Goal: Information Seeking & Learning: Check status

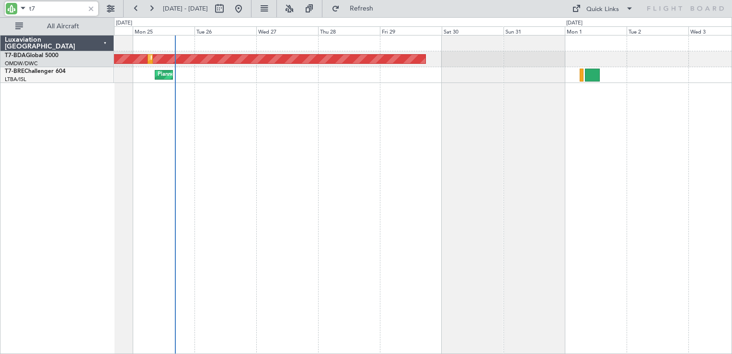
type input "t"
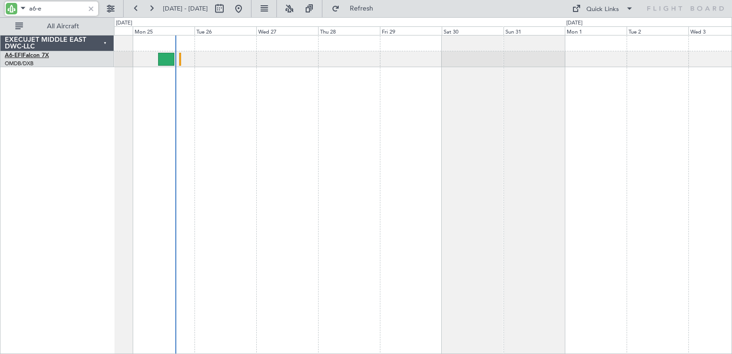
click at [34, 58] on link "A6-EFI Falcon 7X" at bounding box center [27, 56] width 44 height 6
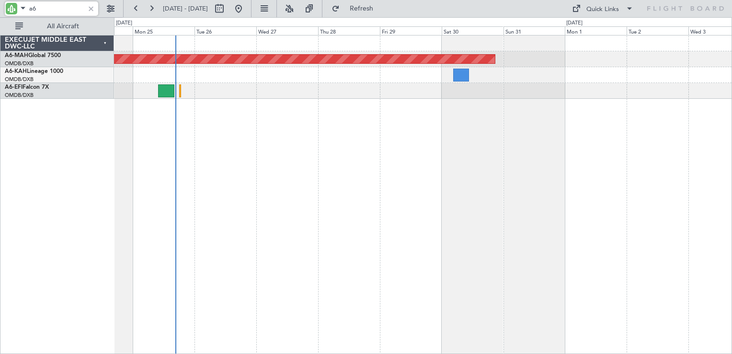
type input "a"
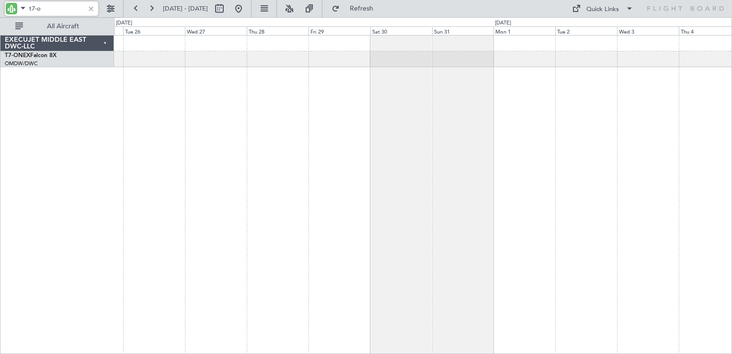
click at [290, 162] on div at bounding box center [423, 194] width 618 height 319
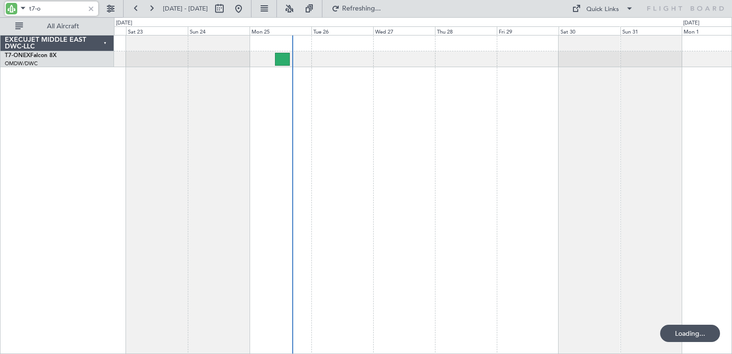
click at [527, 154] on div at bounding box center [423, 194] width 618 height 319
type input "t7-o"
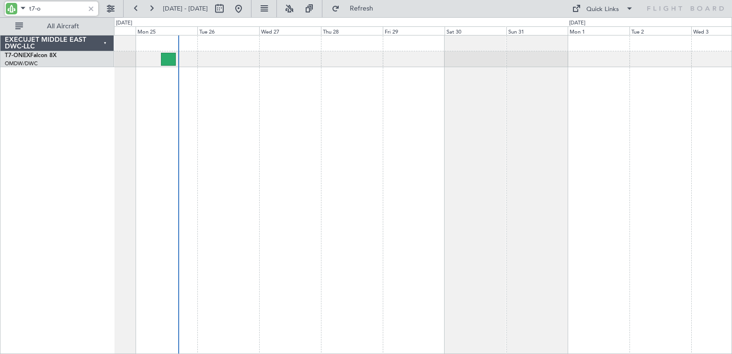
click at [330, 101] on div at bounding box center [423, 194] width 618 height 319
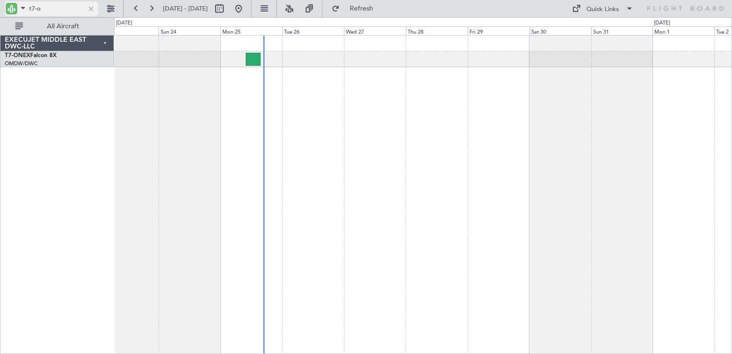
click at [93, 11] on div at bounding box center [91, 8] width 11 height 11
click at [35, 55] on link "A6-EFI Falcon 7X" at bounding box center [27, 56] width 44 height 6
type input "a6-e"
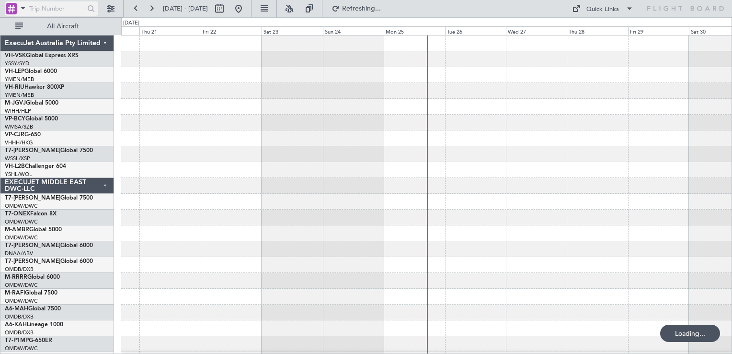
click at [6, 5] on div at bounding box center [12, 9] width 12 height 12
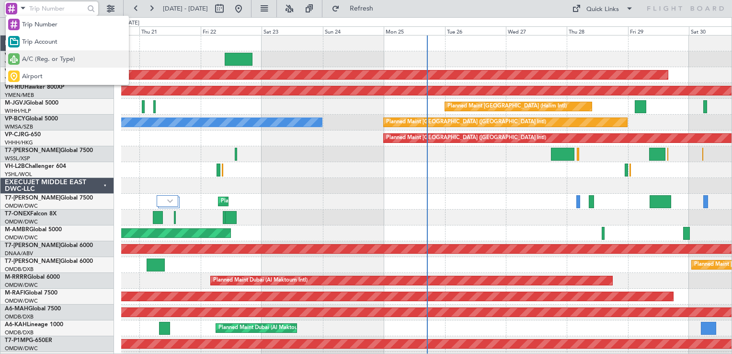
click at [42, 59] on span "A/C (Reg. or Type)" at bounding box center [48, 60] width 53 height 10
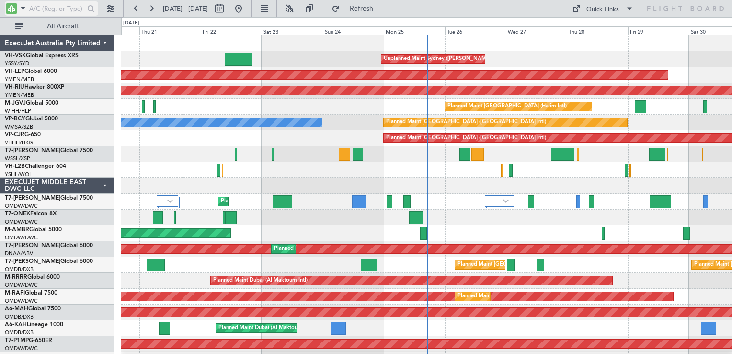
click at [51, 9] on input "text" at bounding box center [56, 8] width 55 height 14
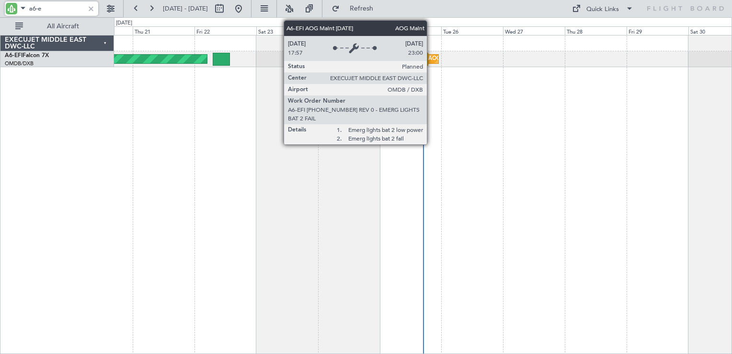
click at [431, 62] on div "AOG Maint [GEOGRAPHIC_DATA] (Dubai Intl)" at bounding box center [485, 59] width 112 height 14
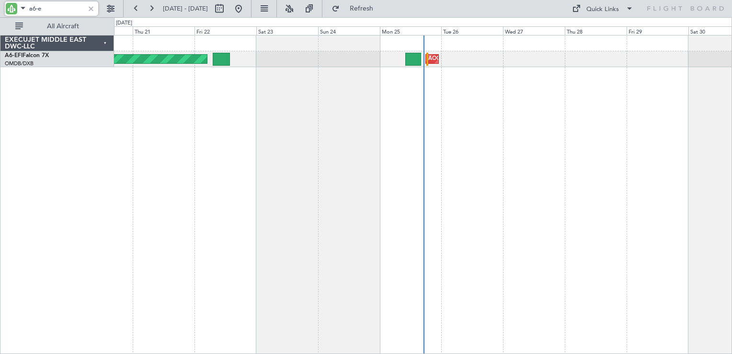
click at [67, 9] on input "a6-e" at bounding box center [56, 8] width 55 height 14
type input "a"
click at [43, 55] on link "T7-ONEX Falcon 8X" at bounding box center [31, 56] width 52 height 6
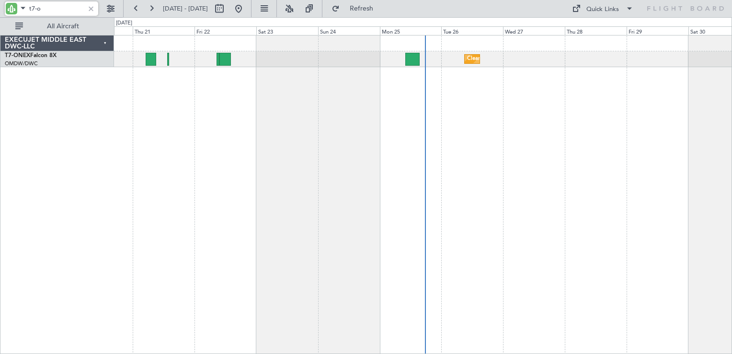
click at [59, 12] on input "t7-o" at bounding box center [56, 8] width 55 height 14
type input "t"
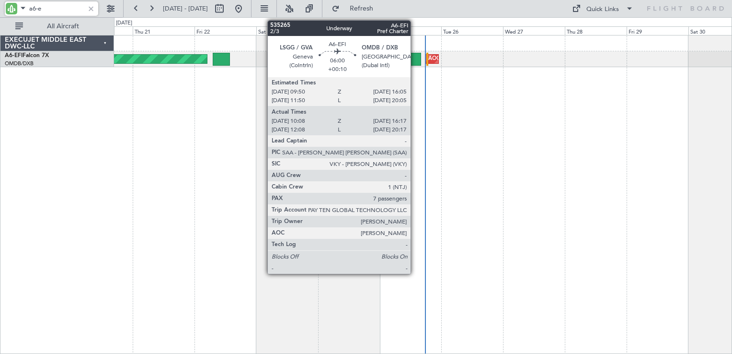
click at [415, 55] on div at bounding box center [414, 59] width 16 height 13
type input "a6-e"
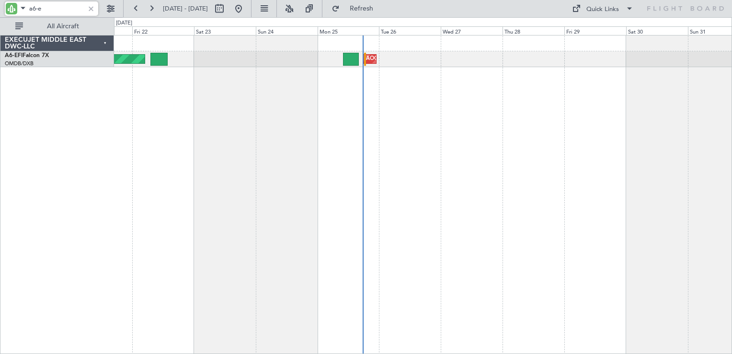
click at [494, 143] on div "AOG Maint [GEOGRAPHIC_DATA] (Dubai Intl) Planned Maint [GEOGRAPHIC_DATA] (Al Ma…" at bounding box center [423, 194] width 618 height 319
